Goal: Transaction & Acquisition: Purchase product/service

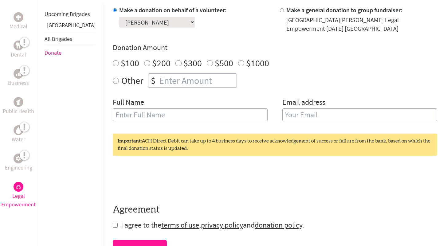
scroll to position [276, 0]
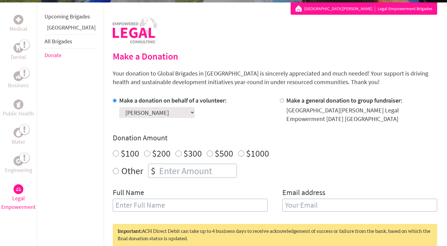
scroll to position [118, 0]
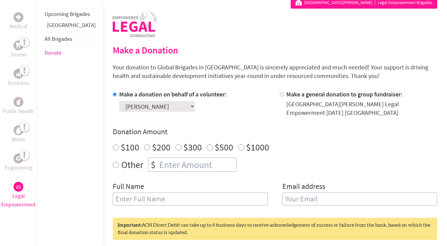
radio input "true"
click at [158, 158] on input "number" at bounding box center [197, 165] width 79 height 14
type input "1610"
click at [171, 193] on input "text" at bounding box center [190, 199] width 155 height 13
type input "[PERSON_NAME]"
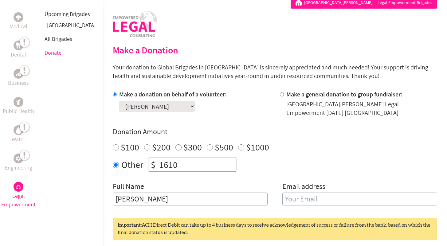
type input "[EMAIL_ADDRESS][DOMAIN_NAME]"
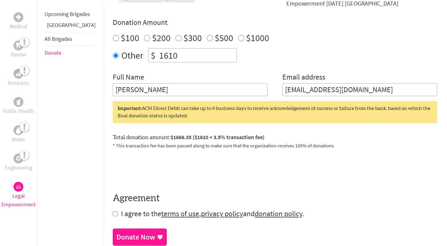
scroll to position [229, 0]
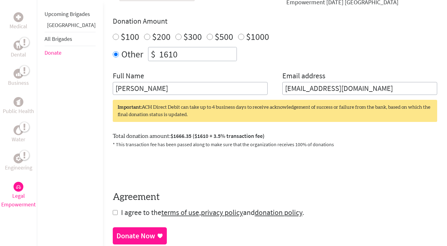
click at [113, 188] on form "Make a donation on behalf of a volunteer: Select a volunteer... [PERSON_NAME] […" at bounding box center [275, 98] width 324 height 238
click at [113, 210] on input "checkbox" at bounding box center [115, 212] width 5 height 5
checkbox input "true"
click at [116, 232] on div "Donate Now" at bounding box center [135, 237] width 39 height 10
